Goal: Obtain resource: Obtain resource

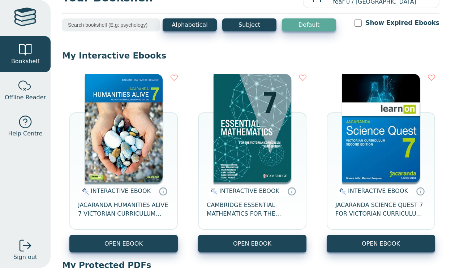
scroll to position [32, 0]
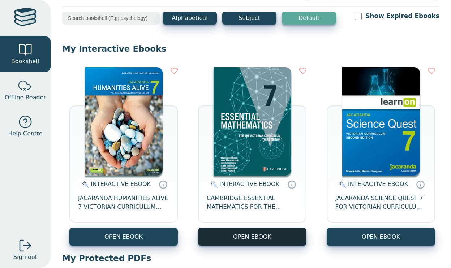
click at [275, 229] on button "OPEN EBOOK" at bounding box center [252, 237] width 108 height 18
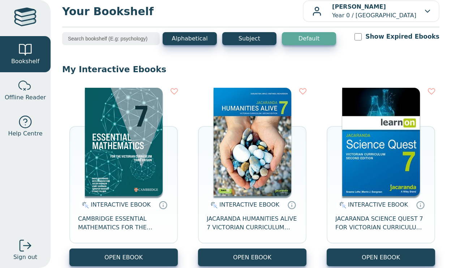
scroll to position [17, 0]
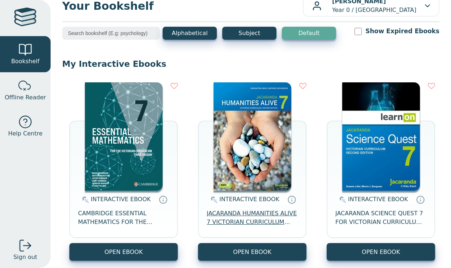
click at [253, 219] on span "JACARANDA HUMANITIES ALIVE 7 VICTORIAN CURRICULUM LEARNON EBOOK 2E" at bounding box center [252, 217] width 91 height 17
